Goal: Task Accomplishment & Management: Manage account settings

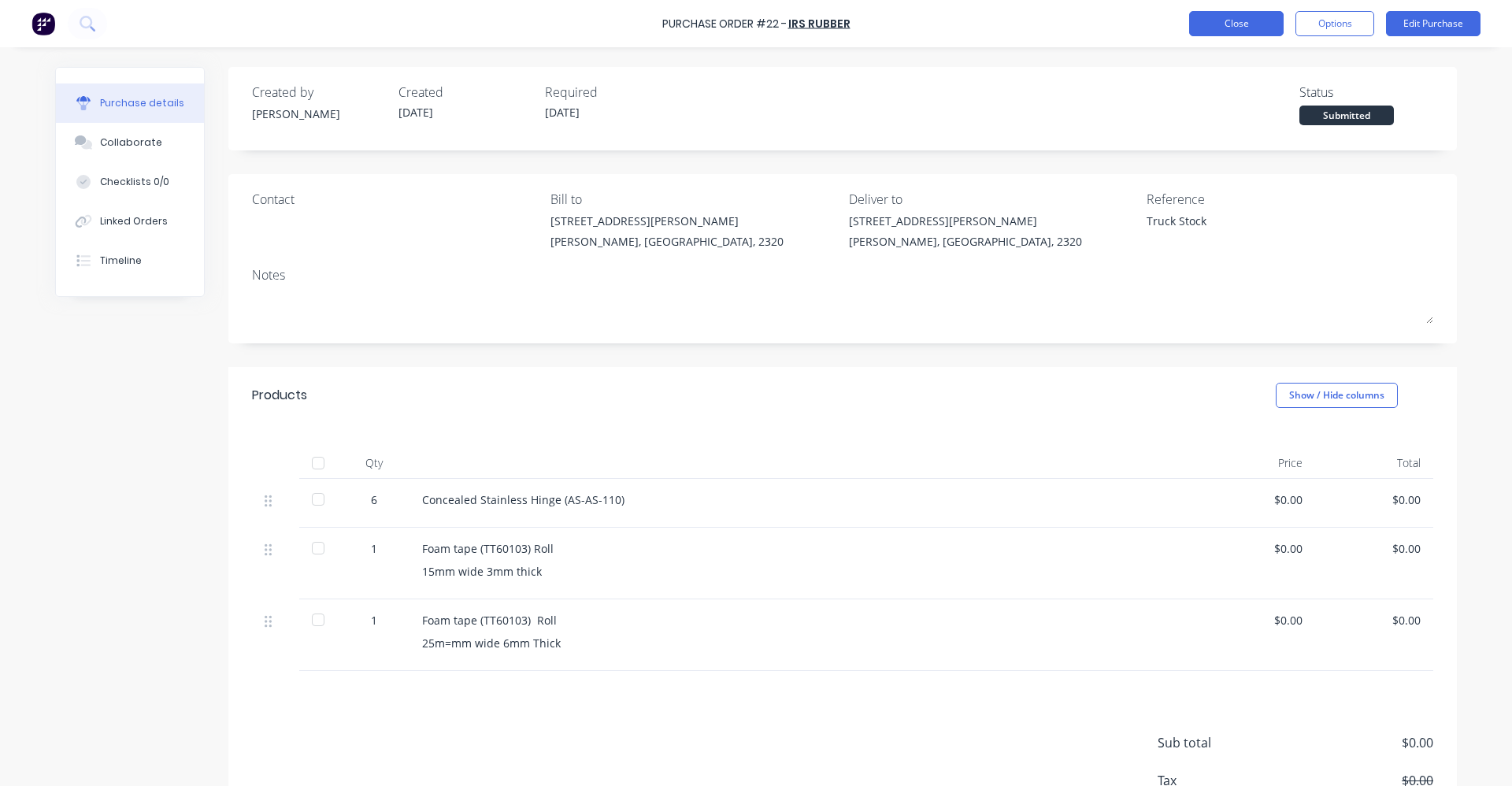
click at [1259, 19] on button "Close" at bounding box center [1236, 23] width 95 height 25
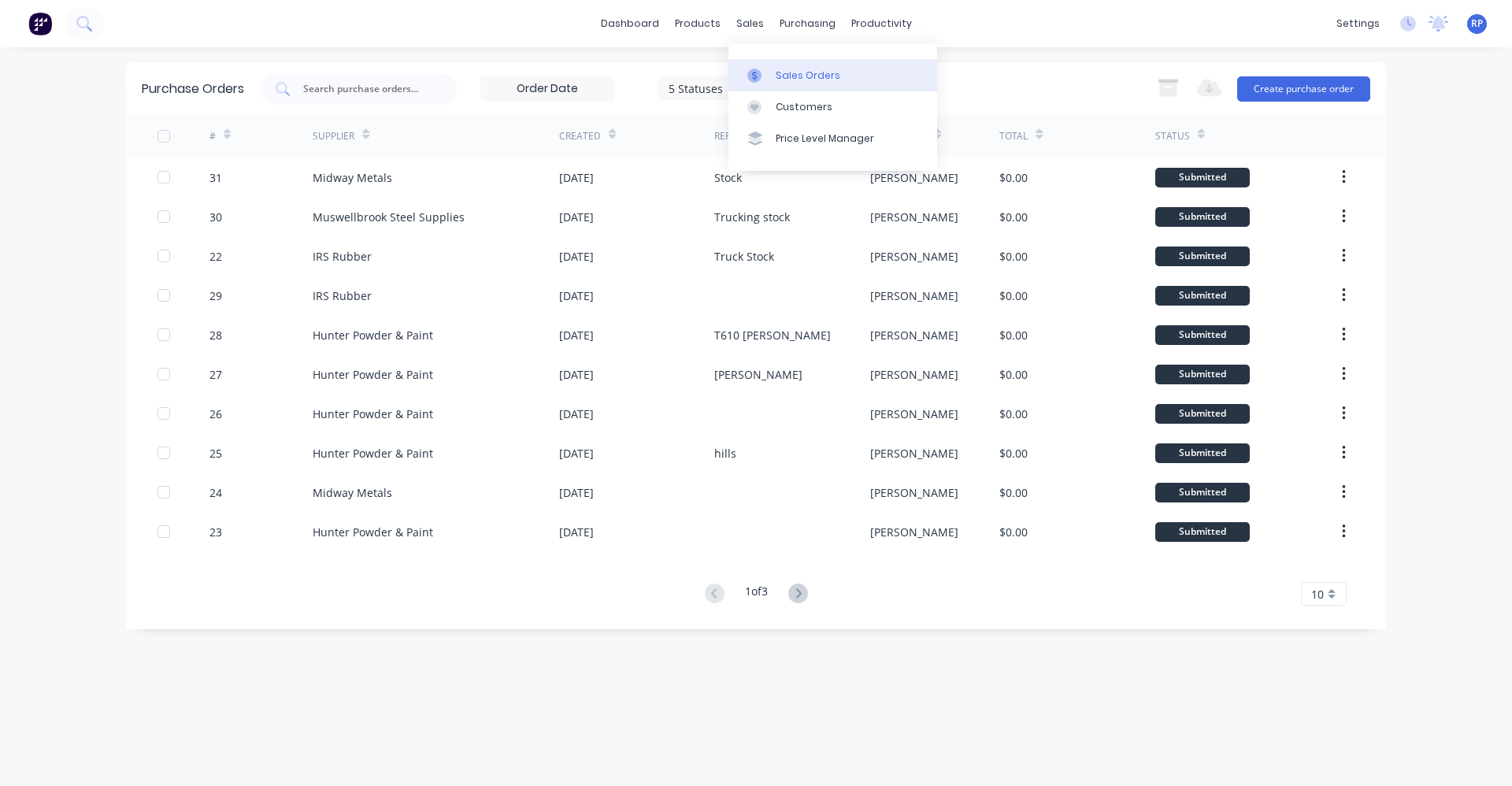
click at [783, 72] on div "Sales Orders" at bounding box center [807, 76] width 65 height 14
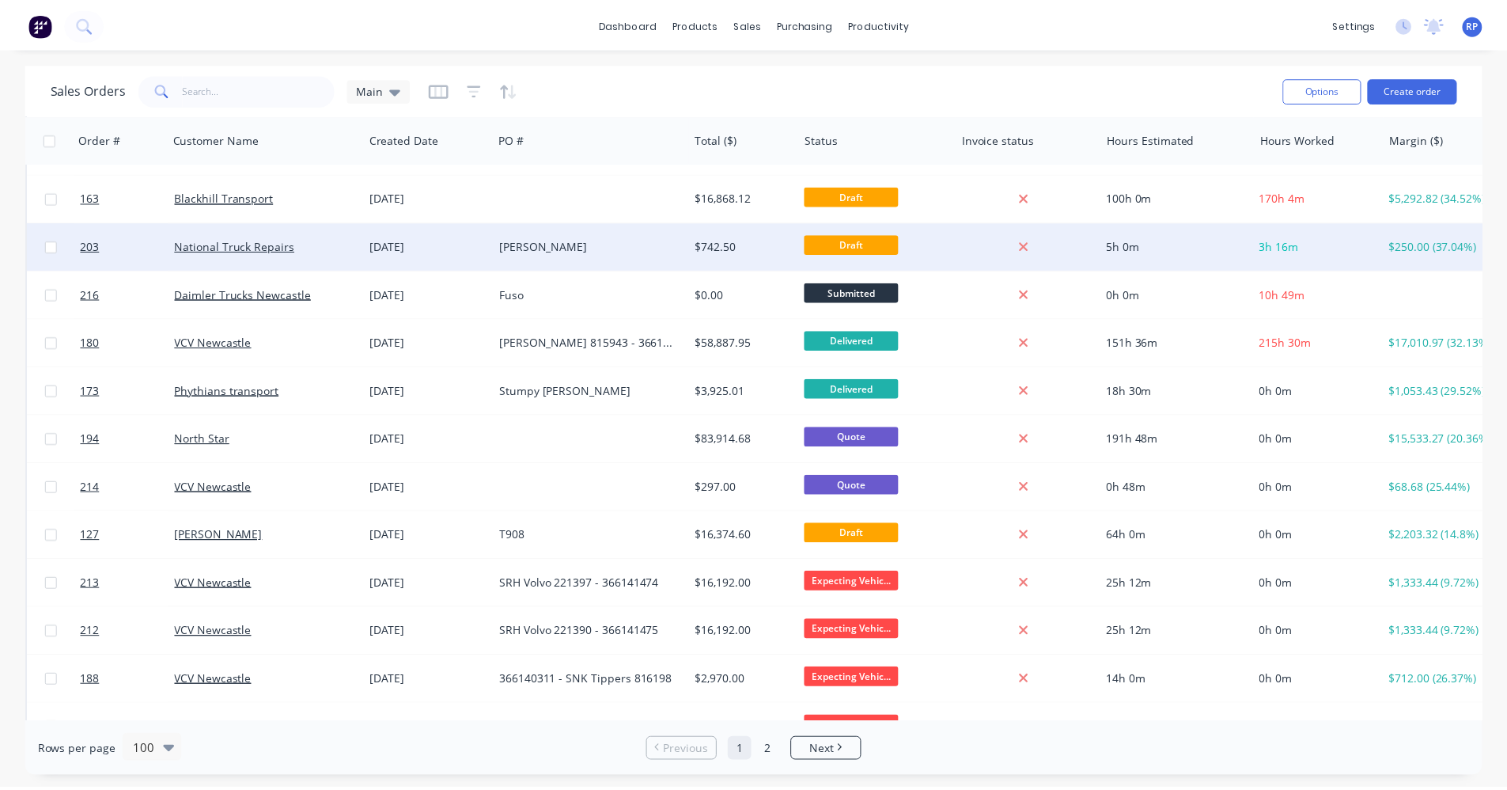
scroll to position [475, 0]
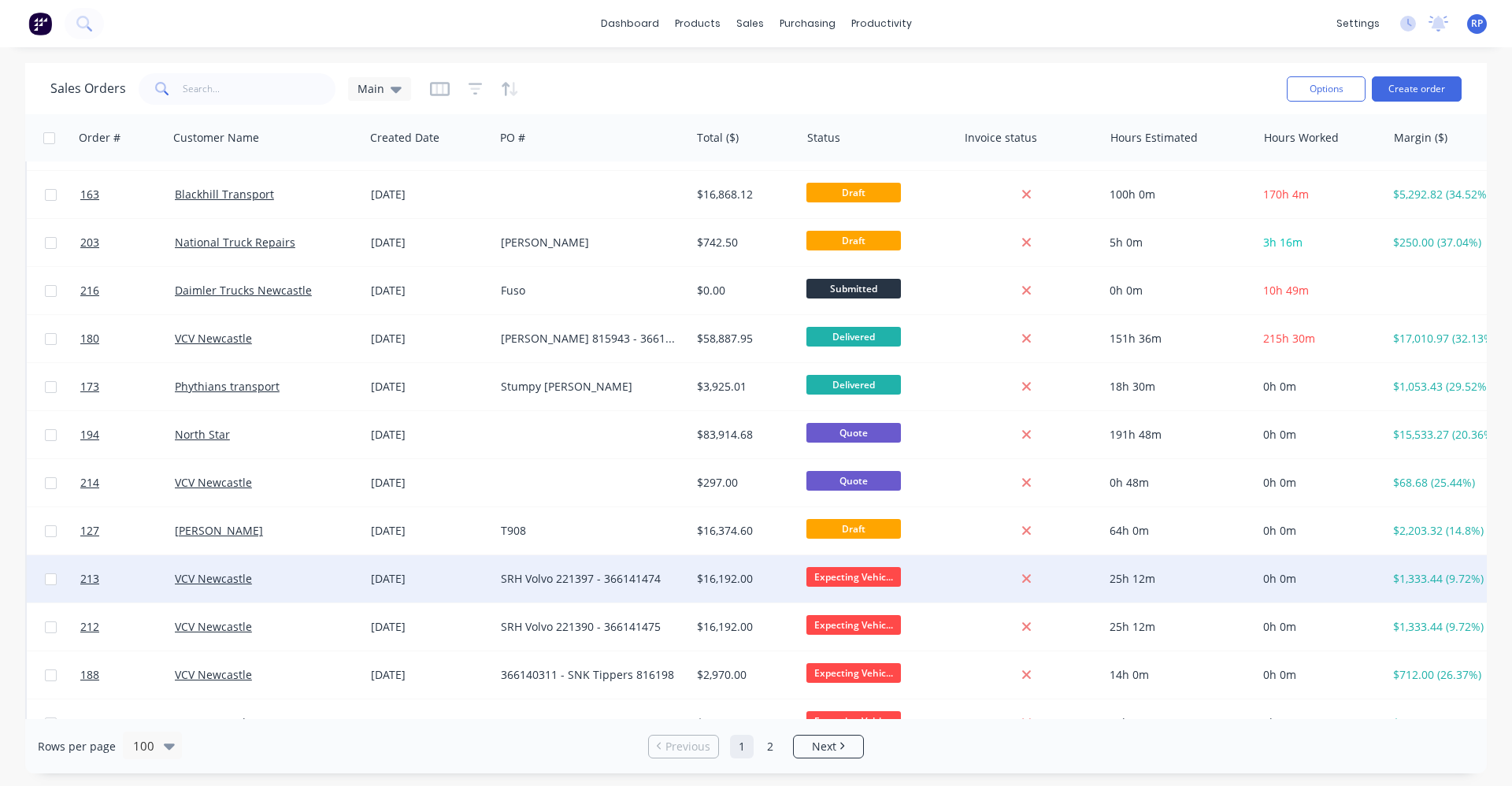
click at [639, 579] on div "SRH Volvo 221397 - 366141474" at bounding box center [587, 579] width 174 height 16
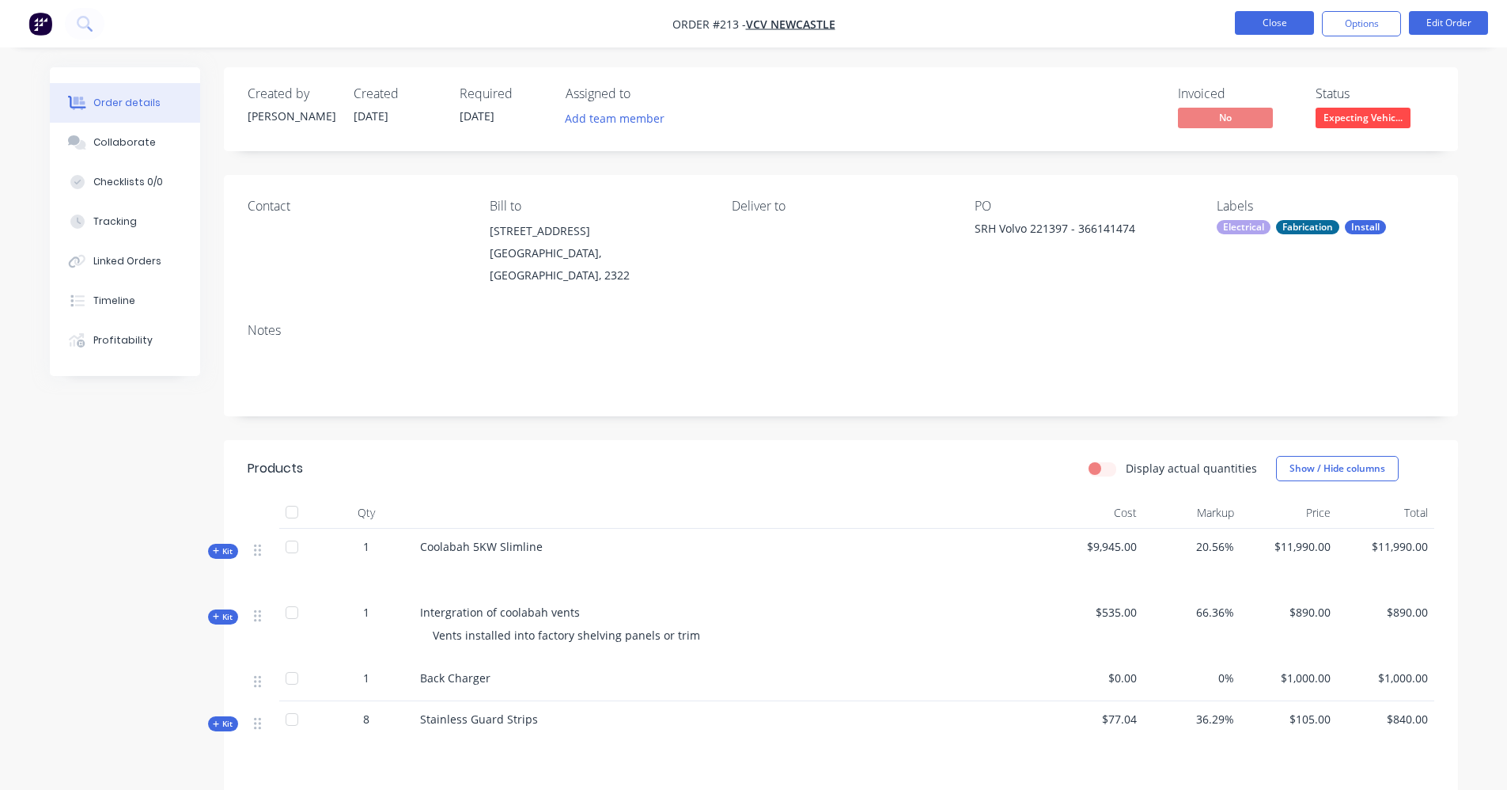
click at [1272, 17] on button "Close" at bounding box center [1274, 23] width 79 height 24
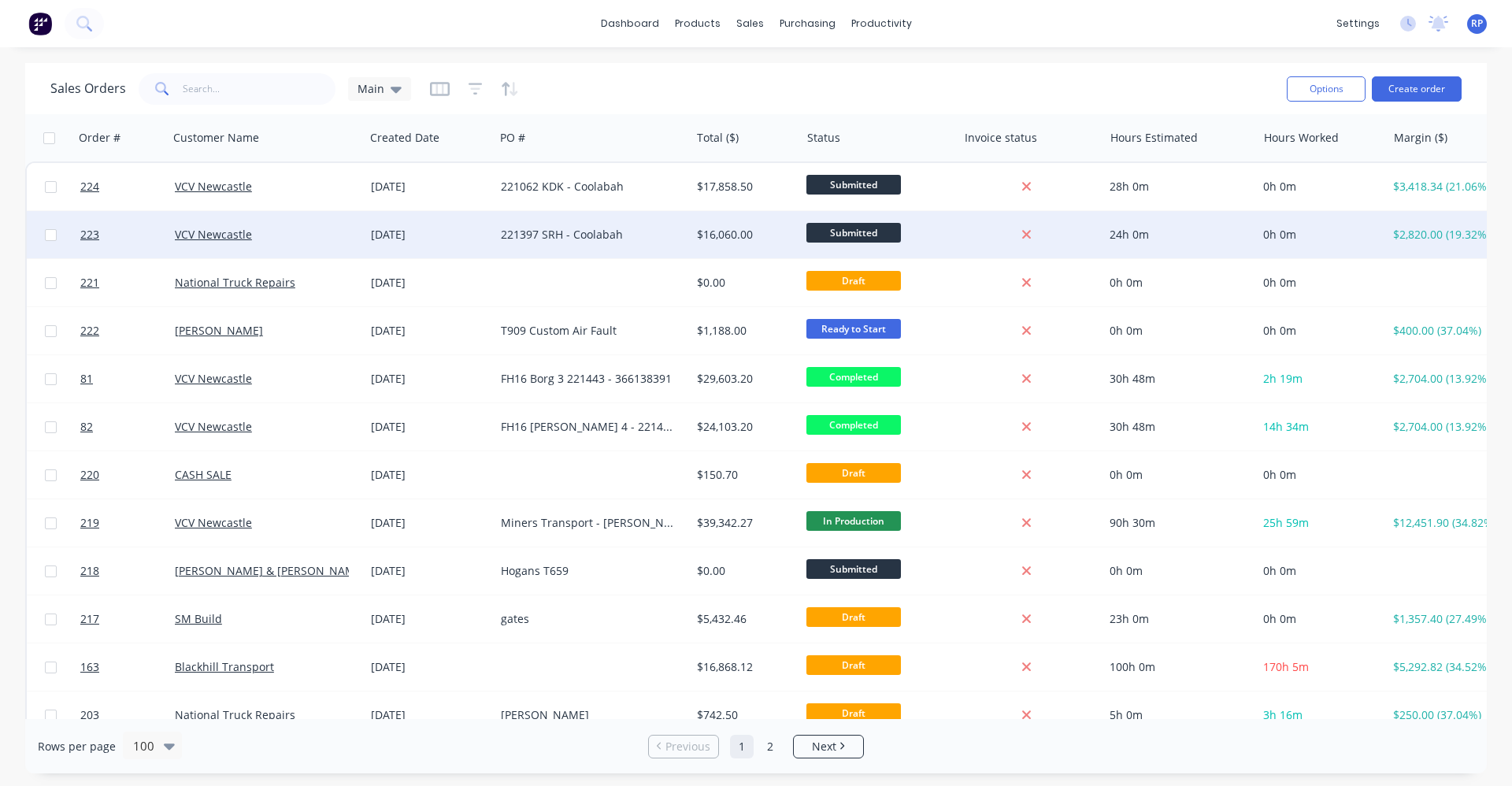
click at [567, 236] on div "221397 SRH - Coolabah" at bounding box center [587, 235] width 174 height 16
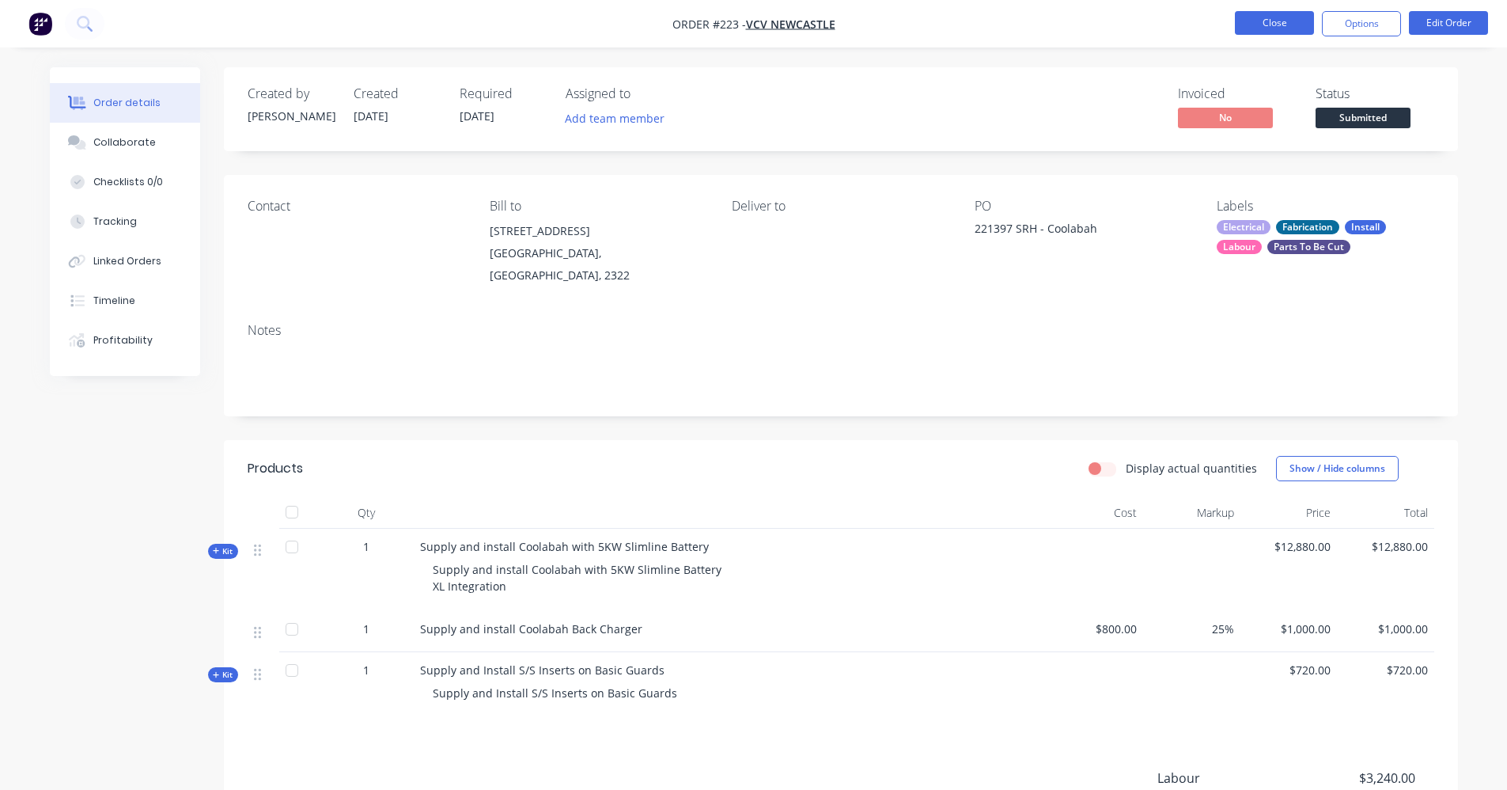
click at [1287, 15] on button "Close" at bounding box center [1274, 23] width 79 height 24
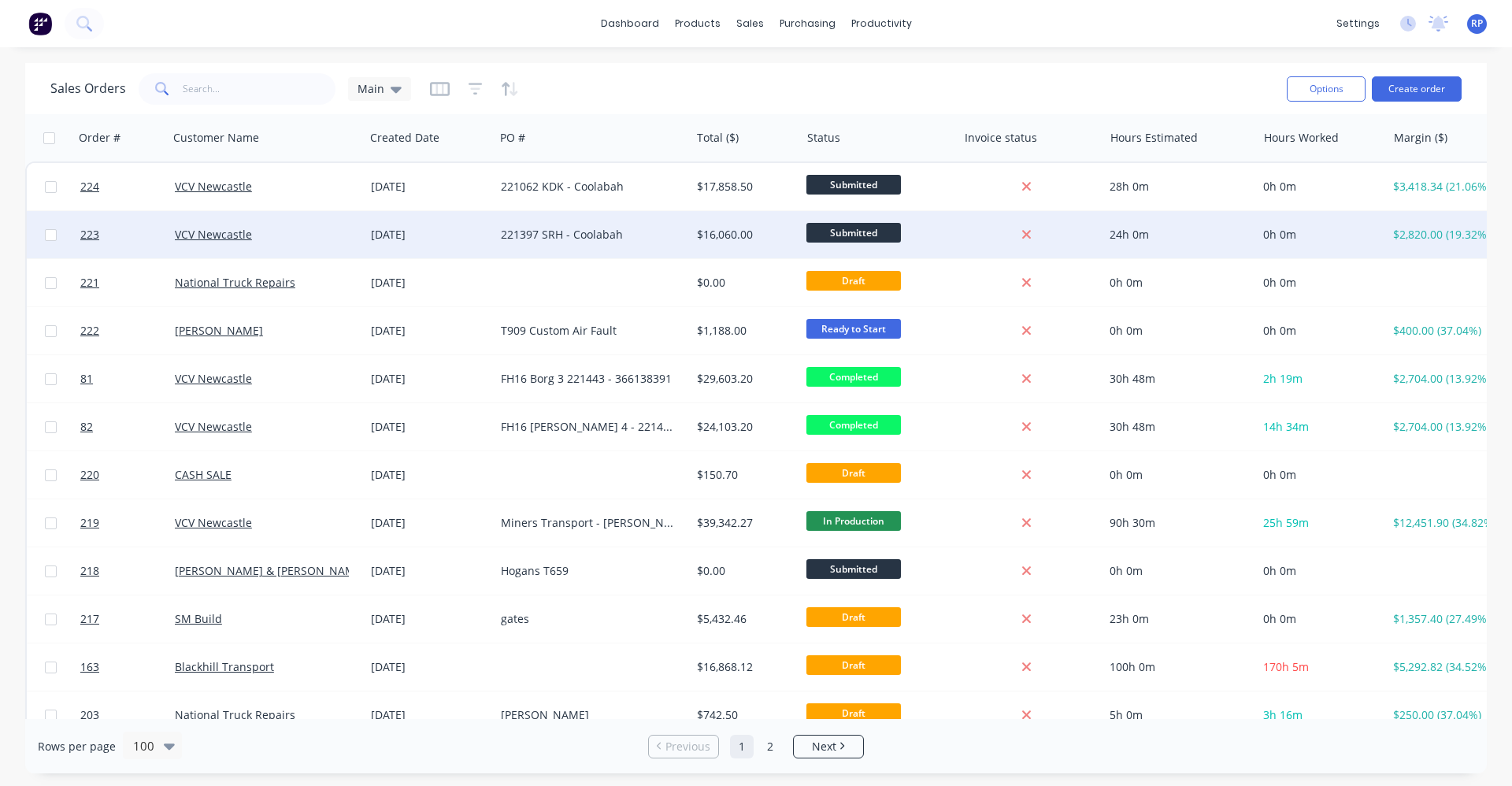
click at [55, 235] on input "checkbox" at bounding box center [51, 235] width 12 height 12
checkbox input "true"
click at [1030, 234] on icon at bounding box center [1026, 235] width 10 height 14
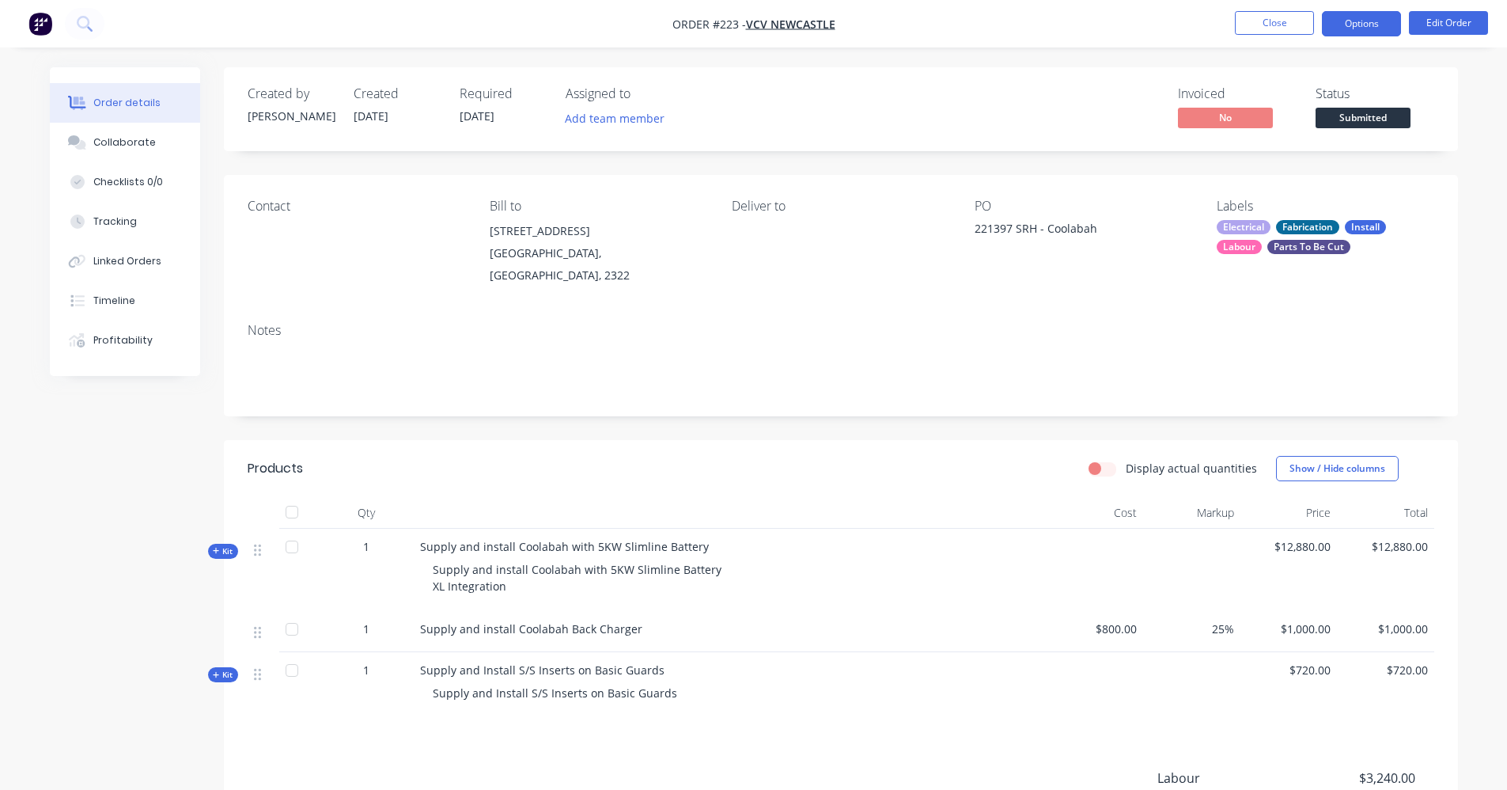
click at [1382, 36] on button "Options" at bounding box center [1361, 23] width 79 height 25
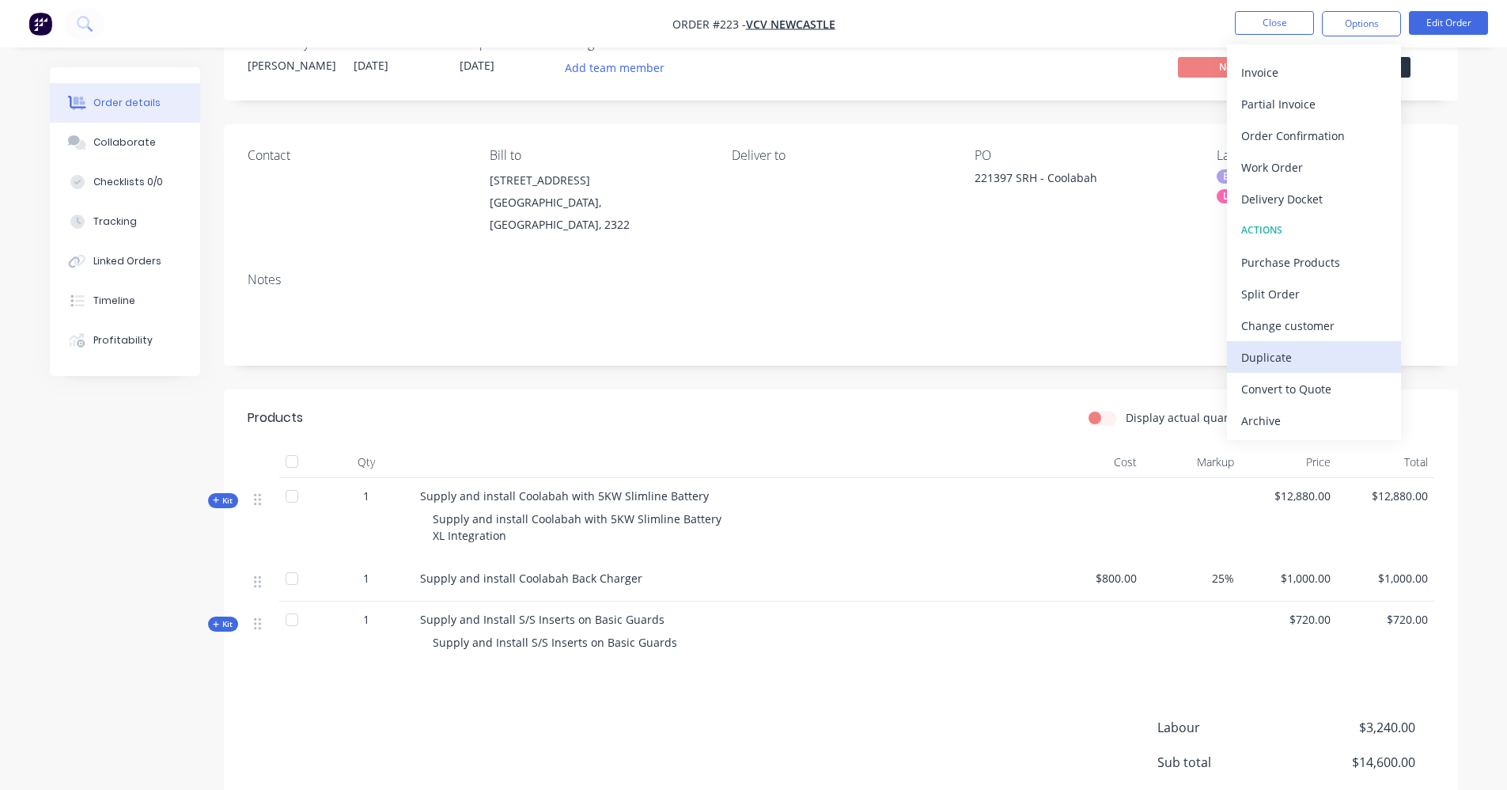
scroll to position [79, 0]
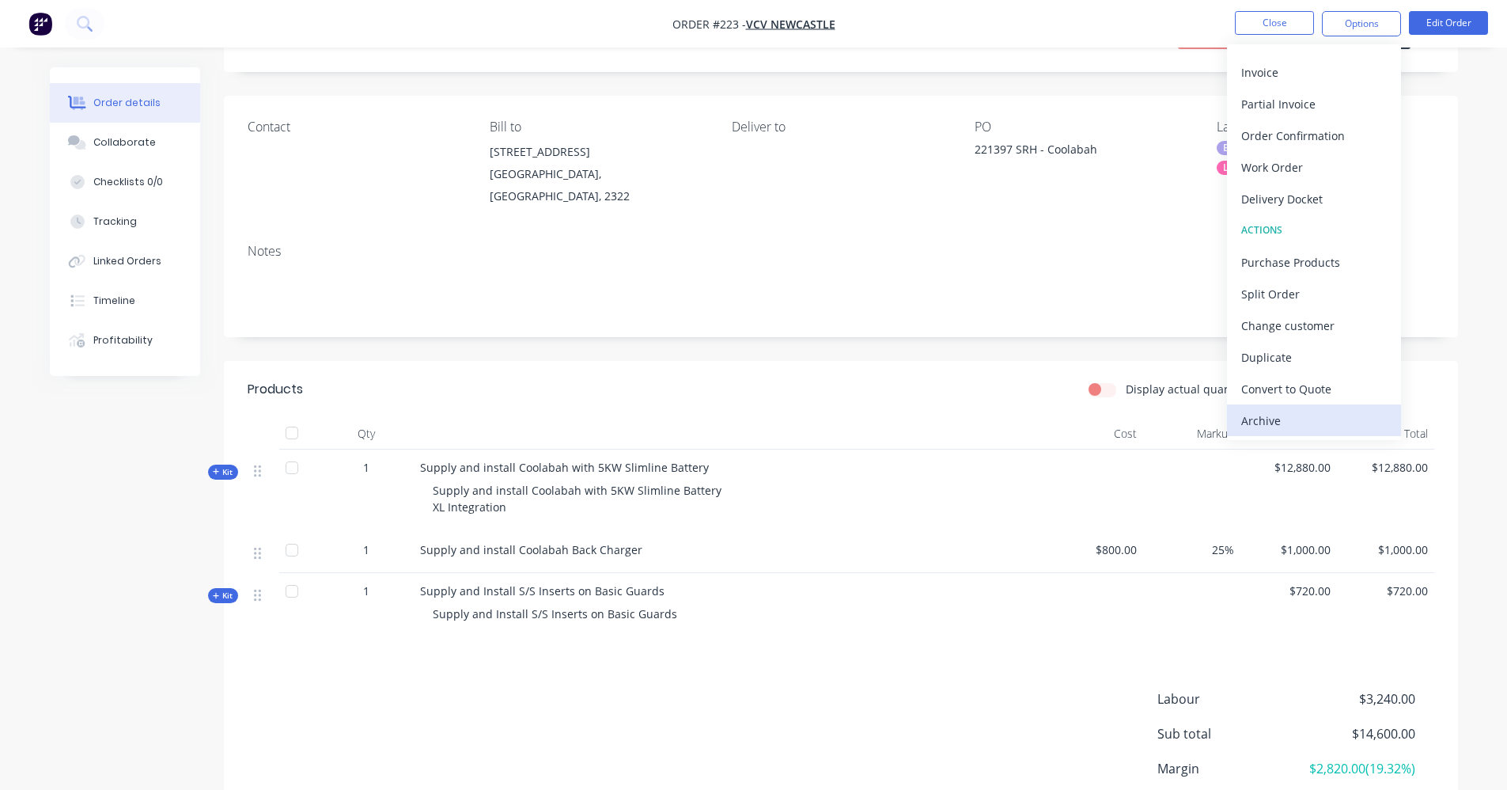
click at [1289, 423] on div "Archive" at bounding box center [1315, 420] width 146 height 23
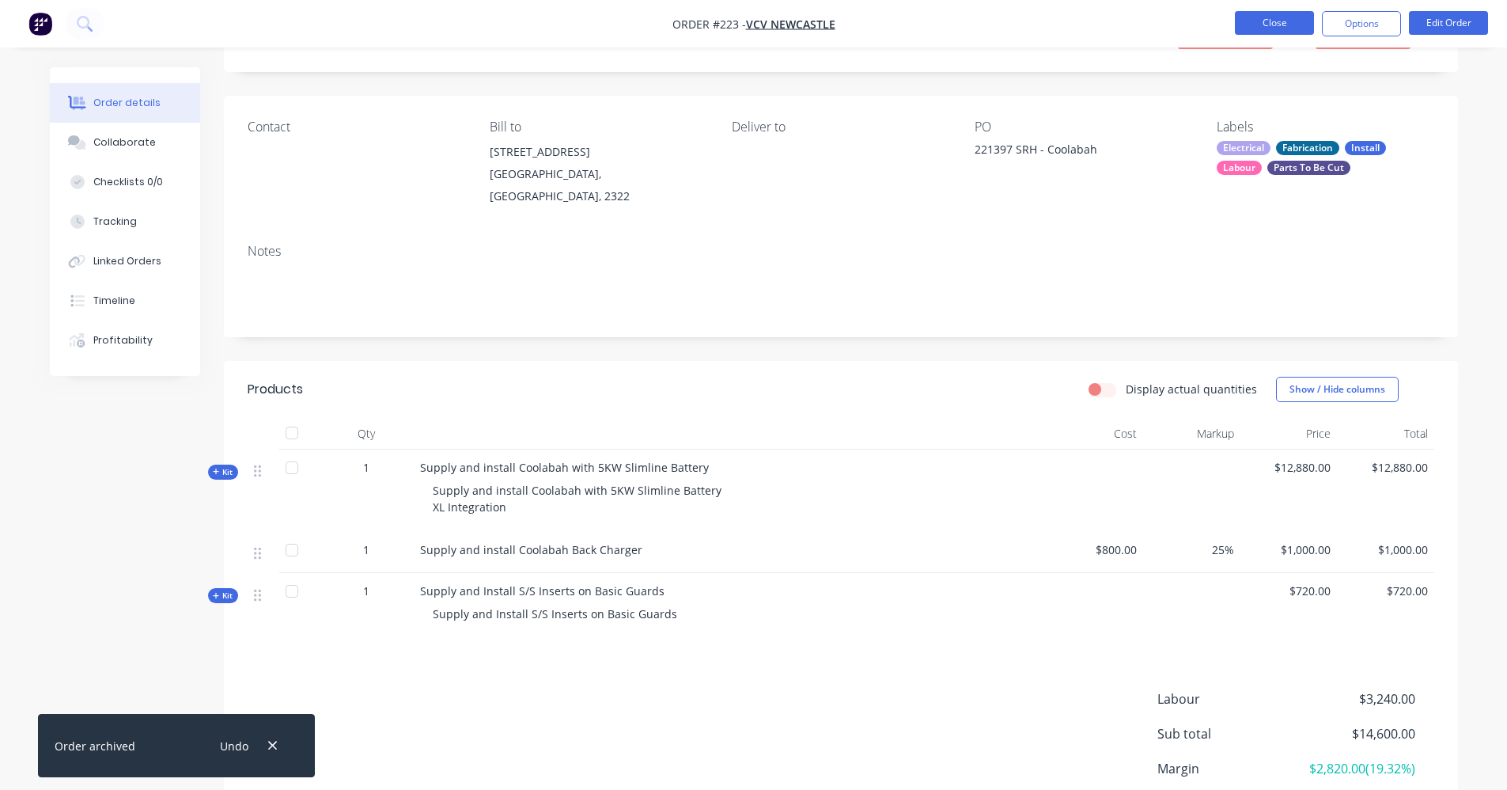
click at [1277, 30] on button "Close" at bounding box center [1274, 23] width 79 height 24
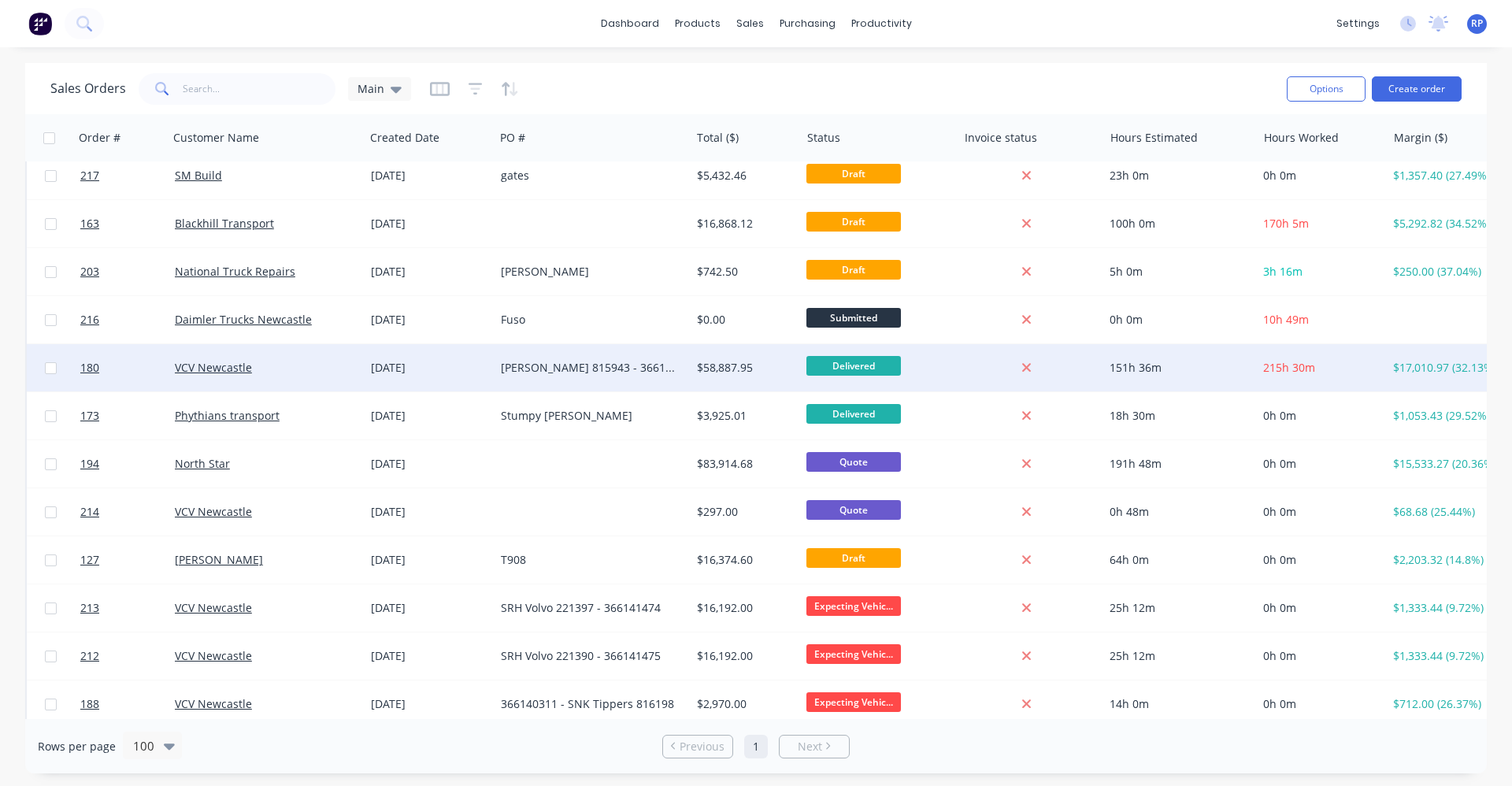
scroll to position [394, 0]
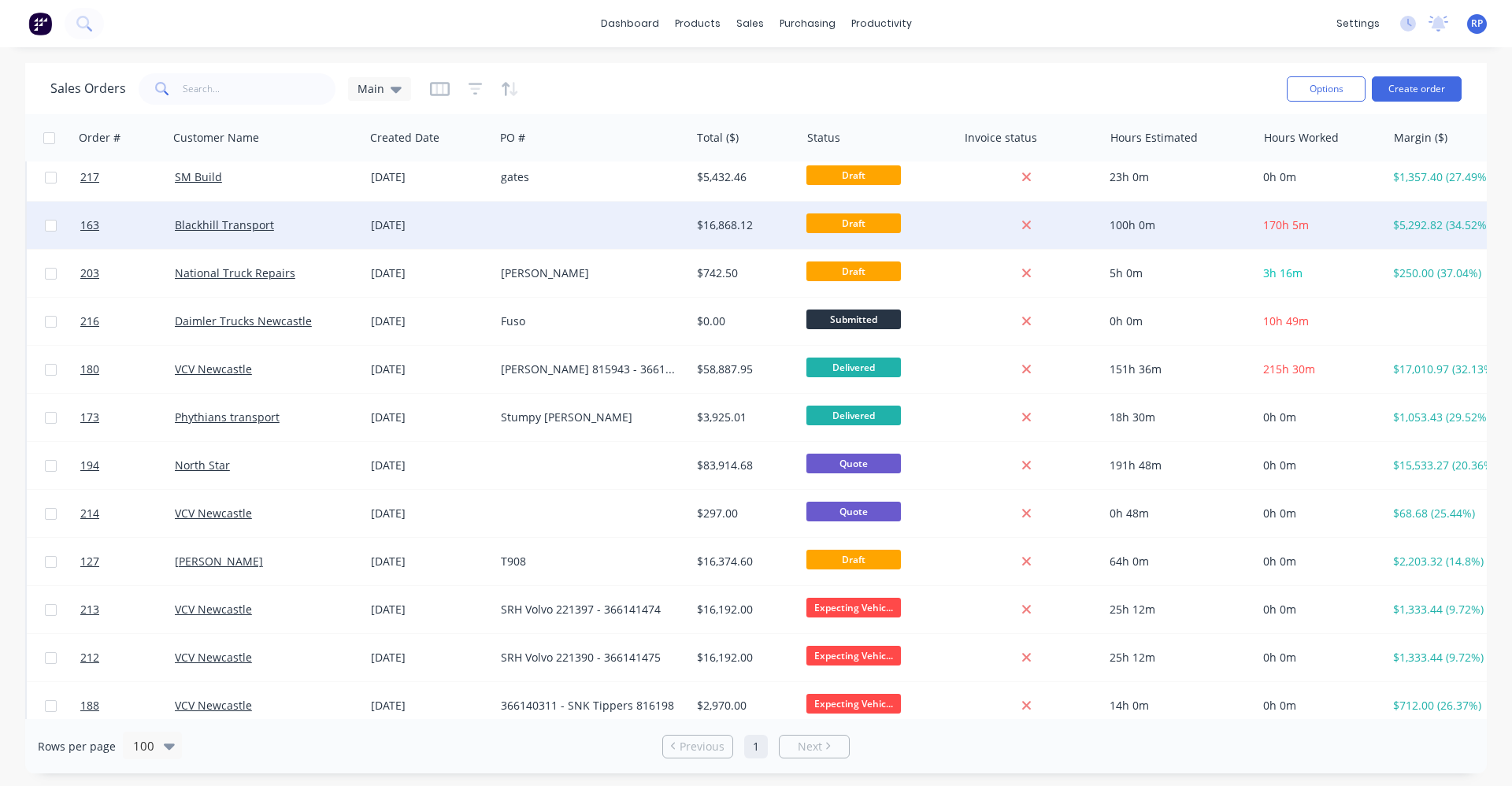
click at [549, 225] on div at bounding box center [592, 225] width 196 height 47
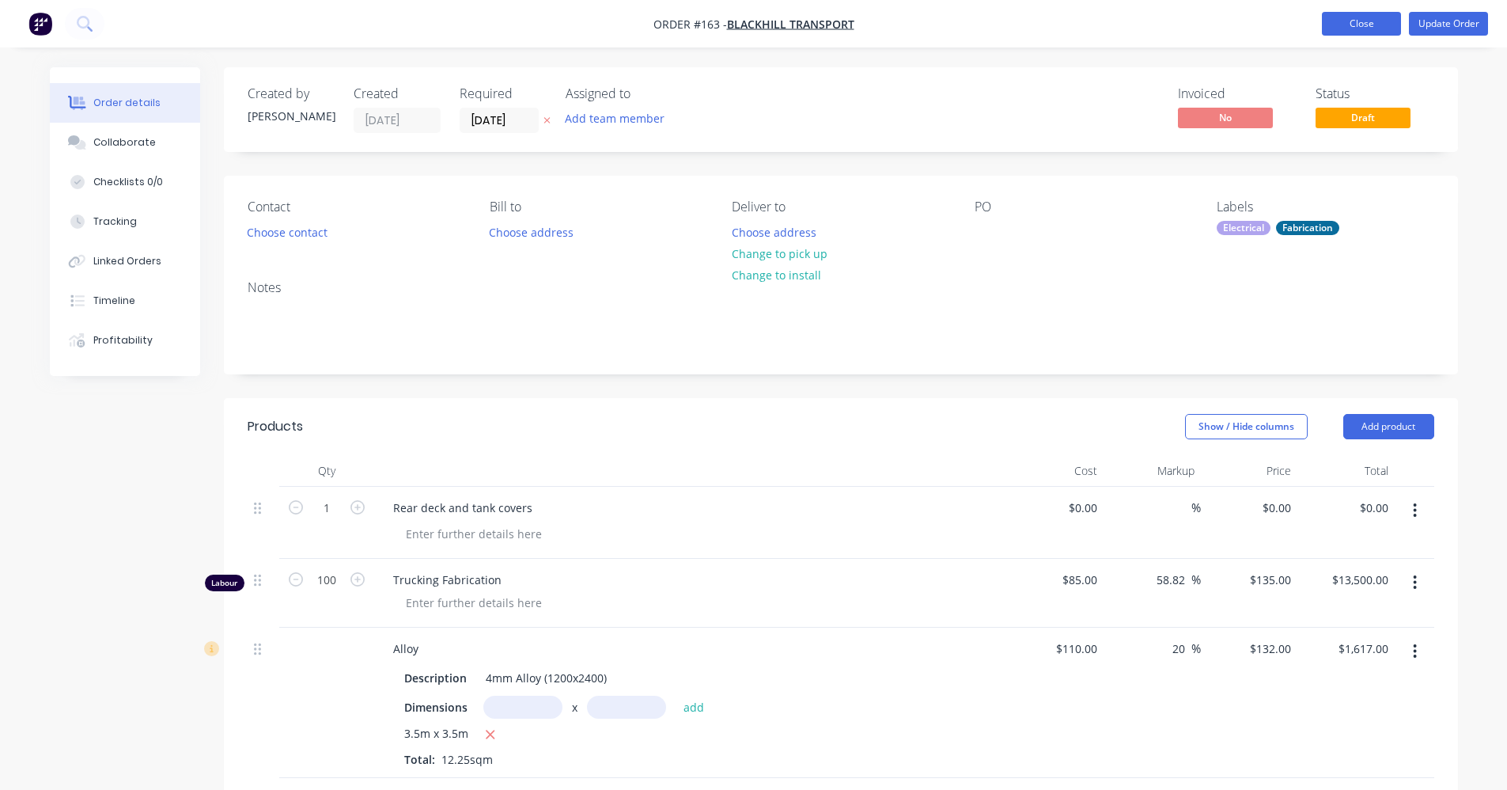
click at [1370, 27] on button "Close" at bounding box center [1361, 24] width 79 height 24
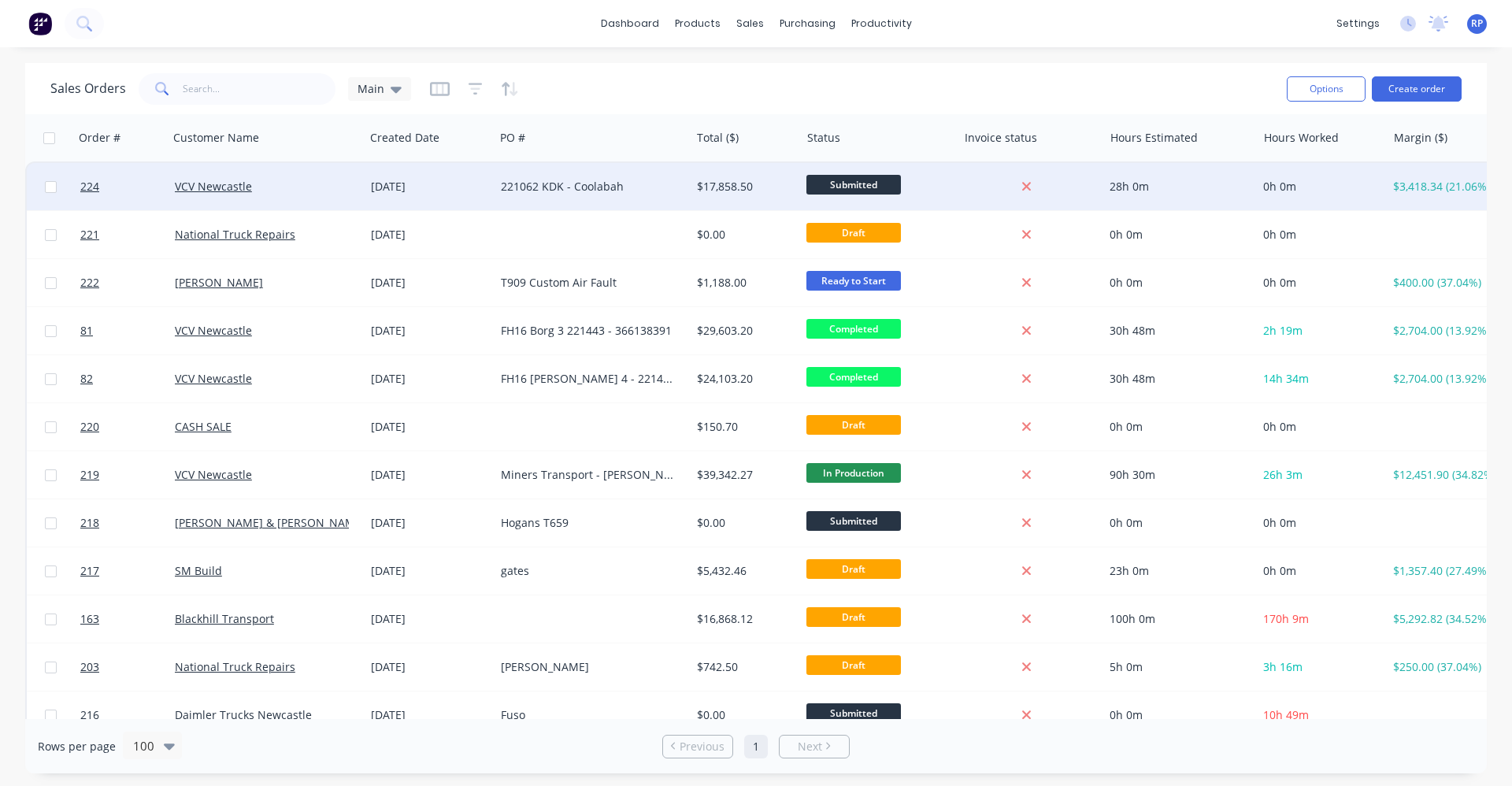
click at [582, 187] on div "221062 KDK - Coolabah" at bounding box center [587, 187] width 174 height 16
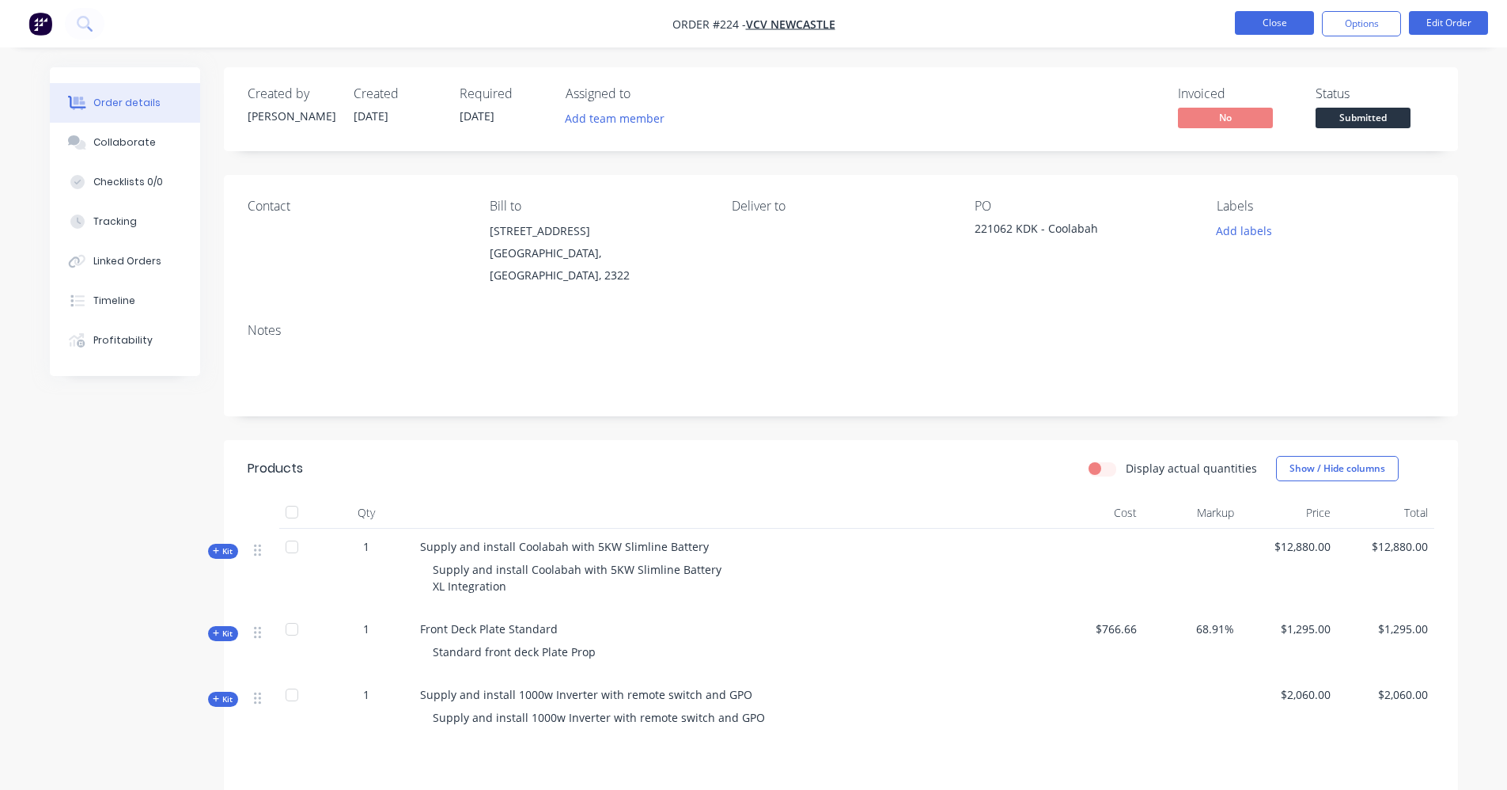
click at [1286, 32] on button "Close" at bounding box center [1274, 23] width 79 height 24
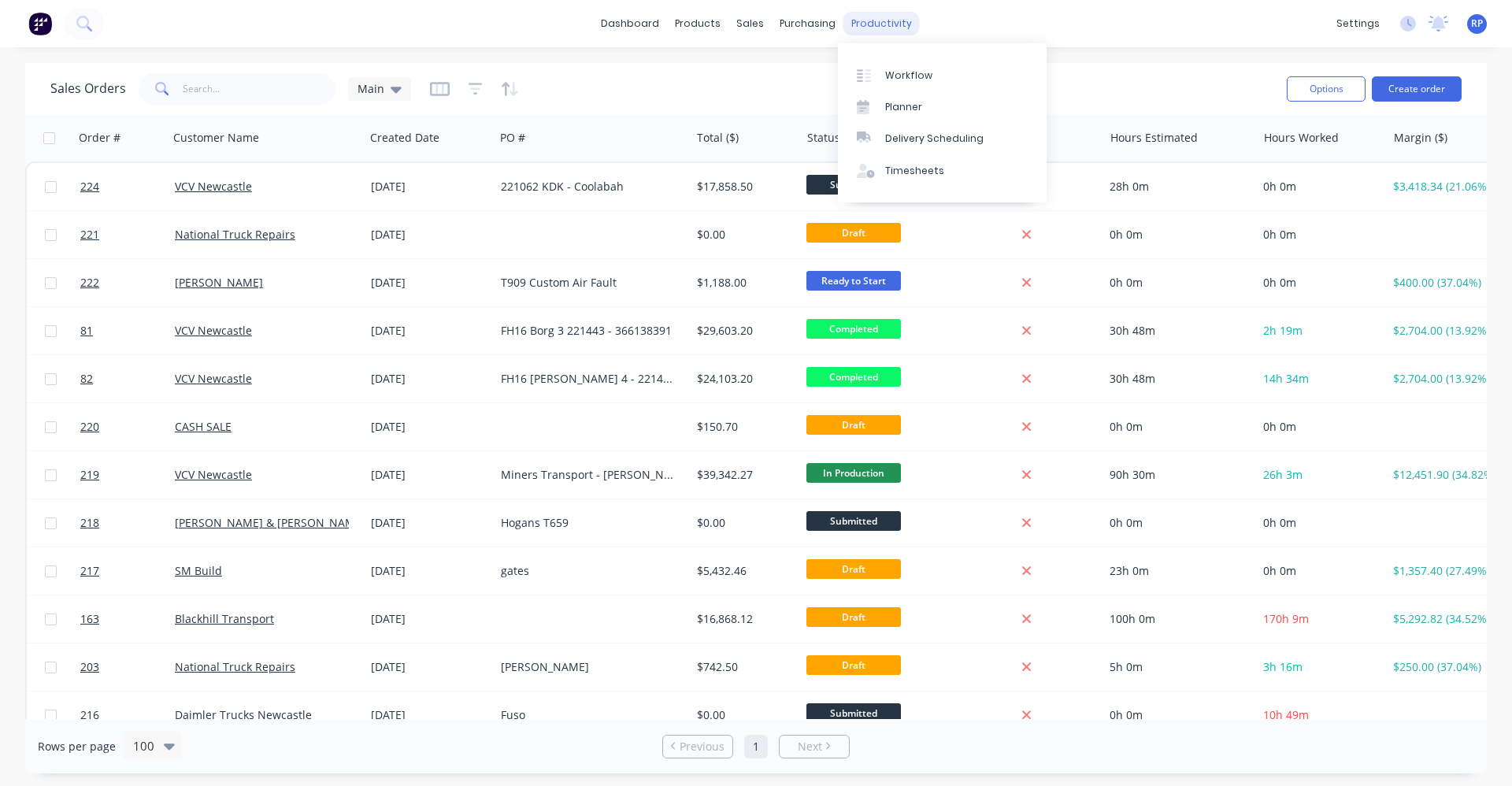
click at [876, 21] on div "productivity" at bounding box center [881, 24] width 77 height 24
click at [900, 75] on div "Workflow" at bounding box center [908, 76] width 47 height 14
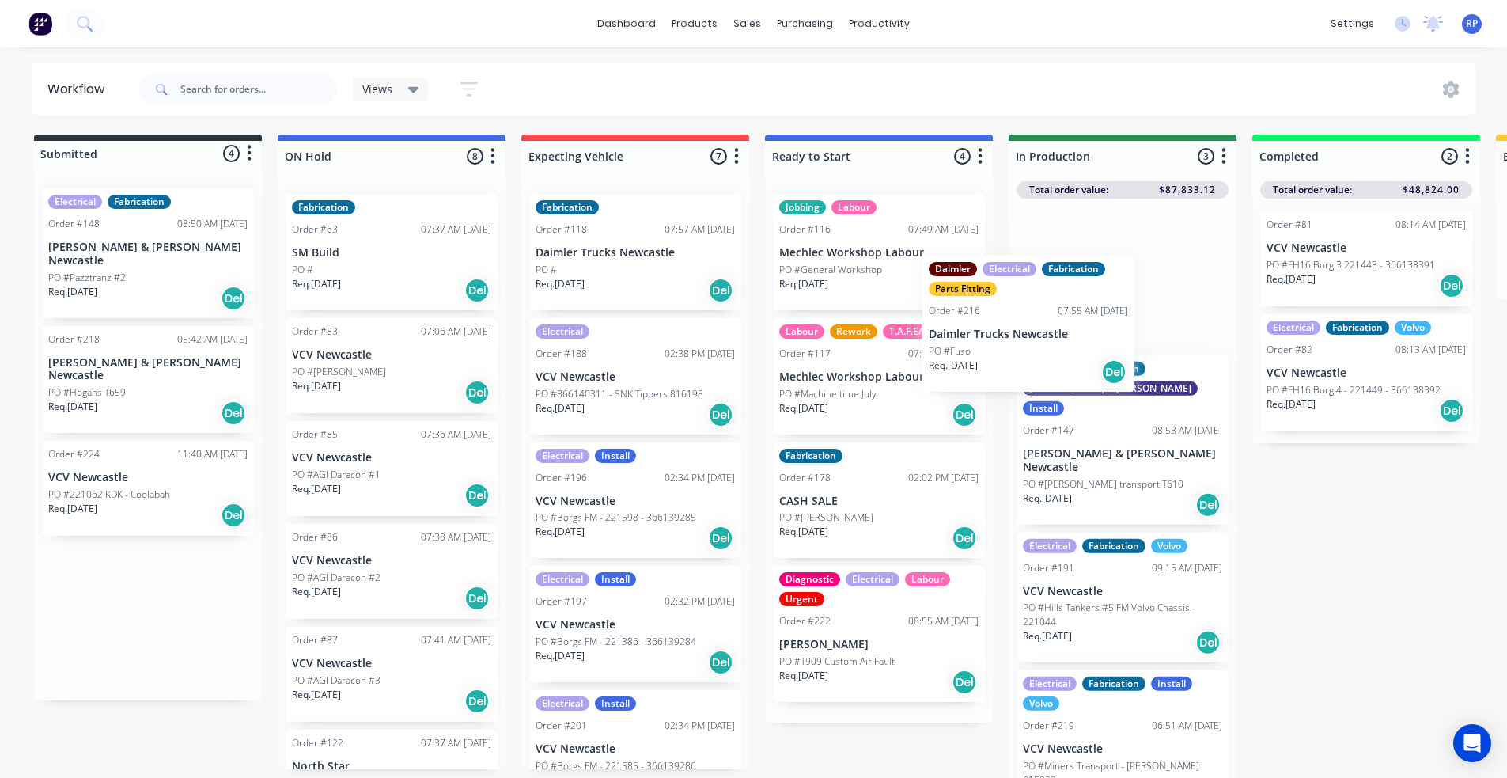
drag, startPoint x: 97, startPoint y: 415, endPoint x: 988, endPoint y: 358, distance: 892.1
click at [988, 358] on div "Submitted 4 Status colour #273444 hex #273444 Save Cancel Summaries Total order…" at bounding box center [1078, 461] width 2180 height 652
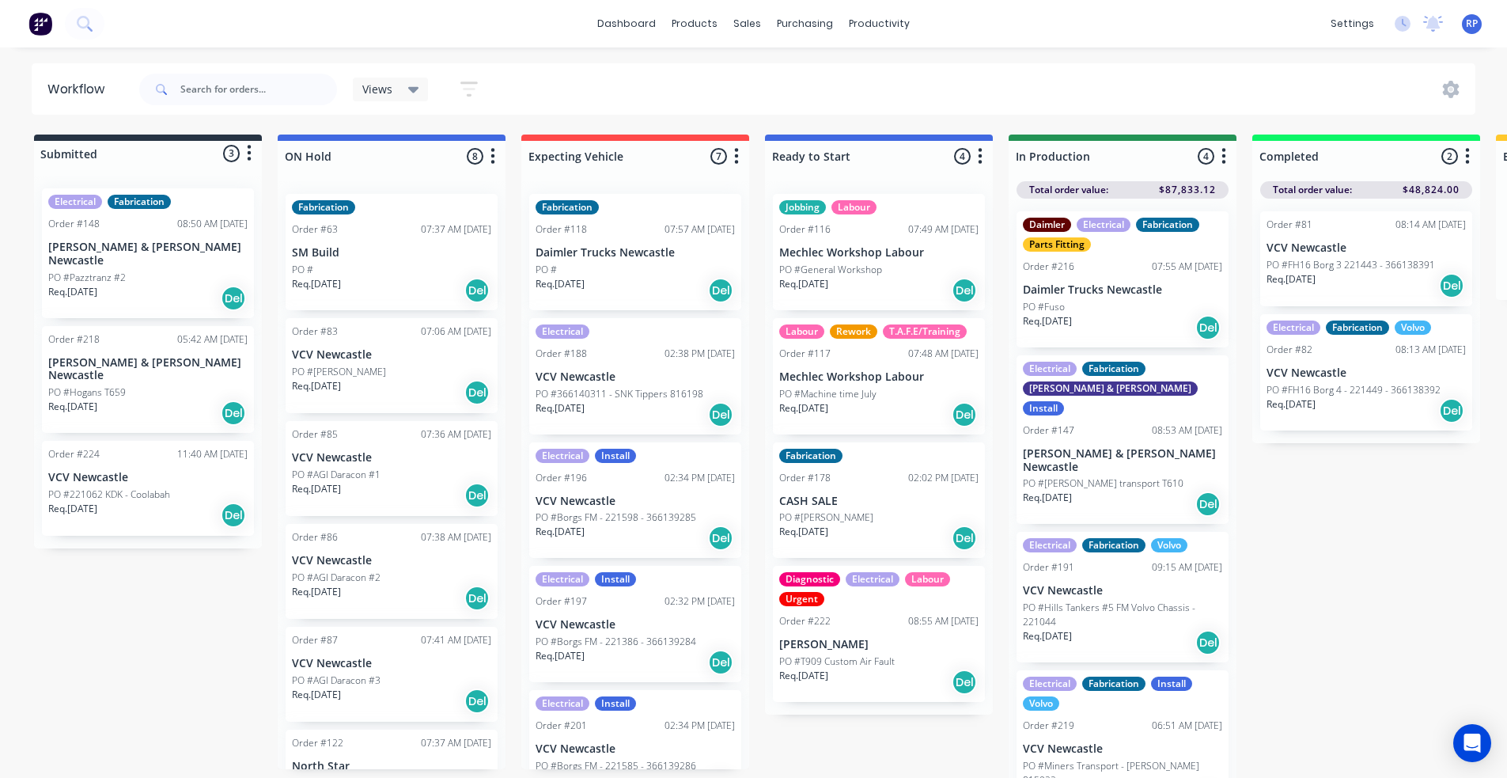
scroll to position [2, 0]
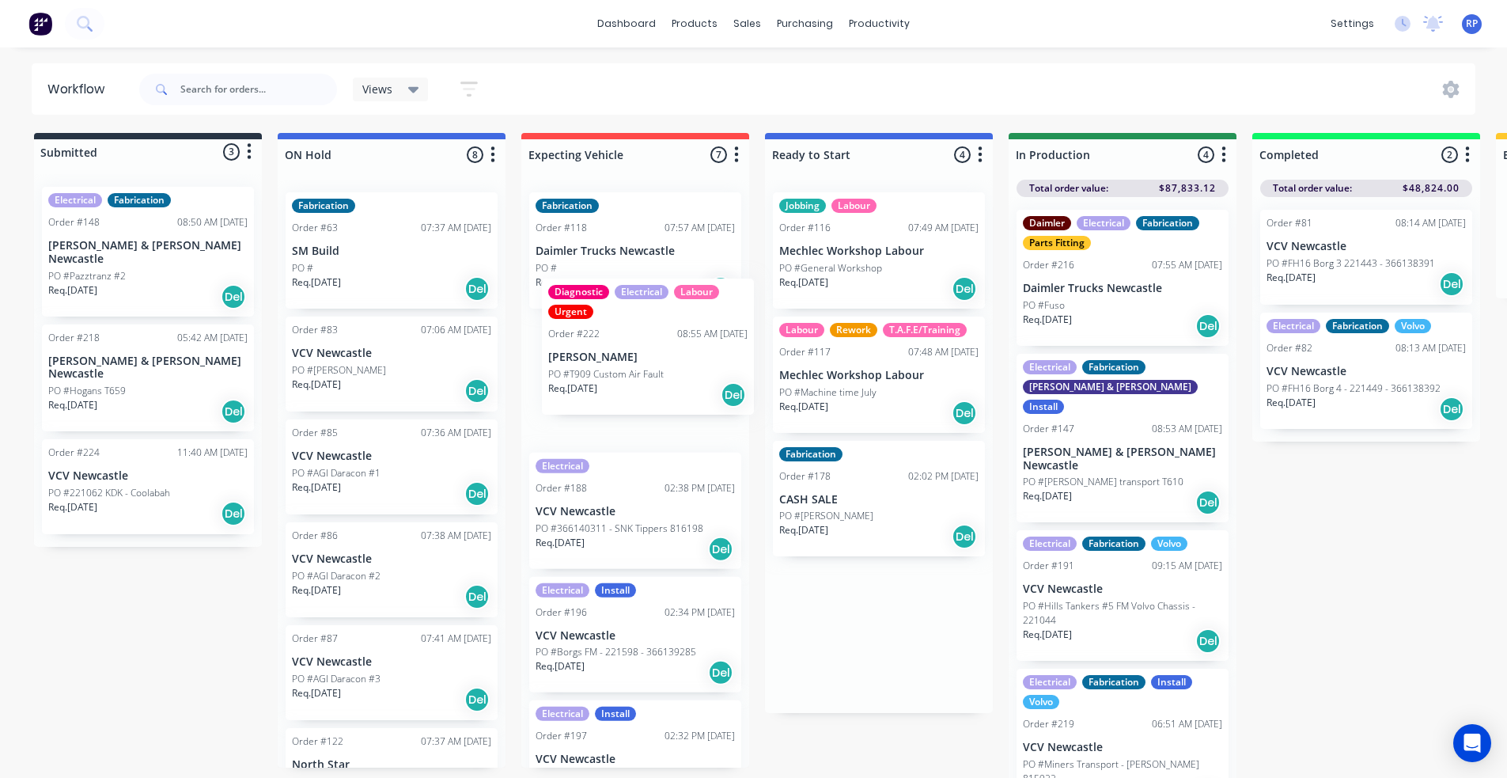
drag, startPoint x: 880, startPoint y: 653, endPoint x: 618, endPoint y: 268, distance: 465.3
click at [618, 275] on div "Submitted 3 Status colour #273444 hex #273444 Save Cancel Summaries Total order…" at bounding box center [1078, 459] width 2180 height 652
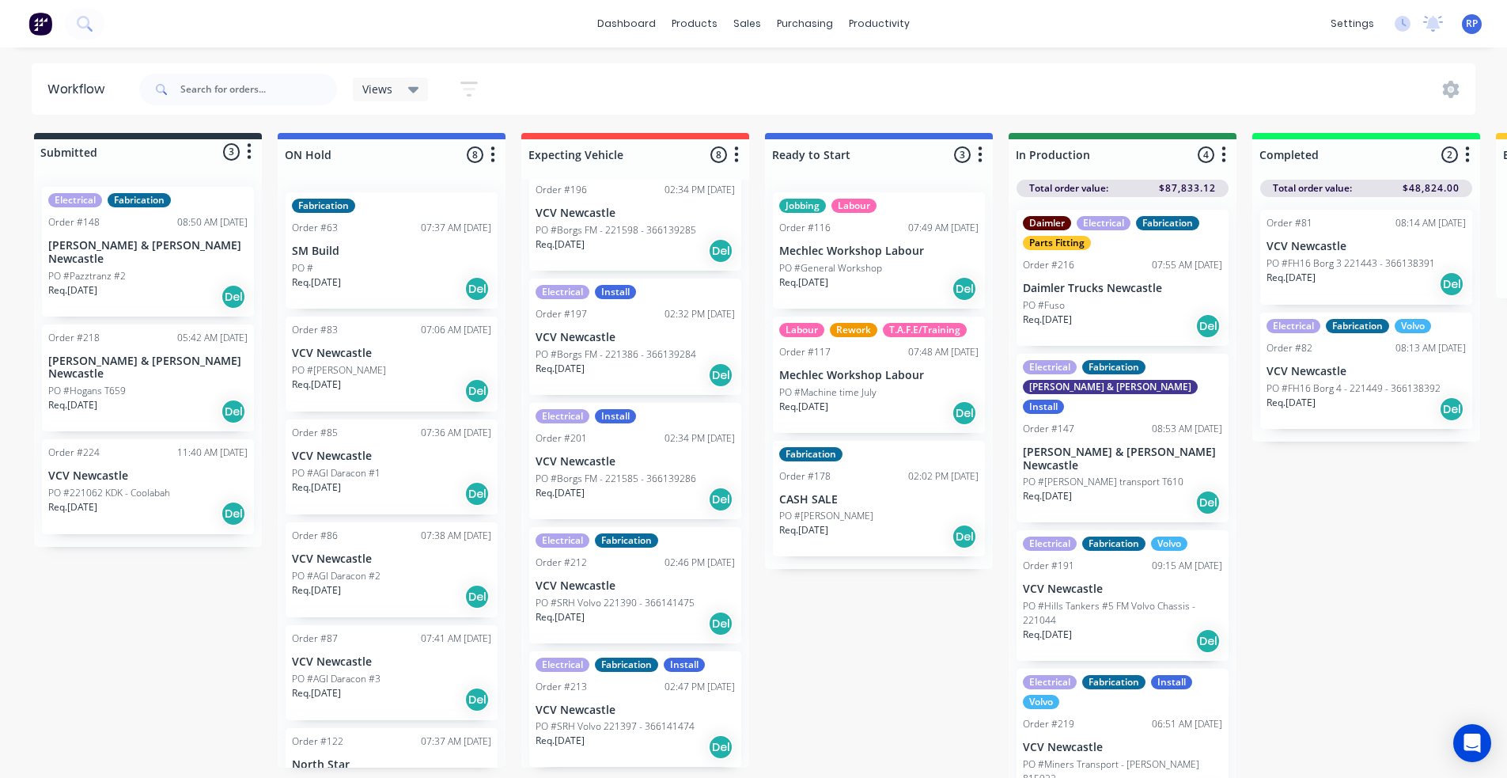
scroll to position [8, 0]
